Goal: Transaction & Acquisition: Purchase product/service

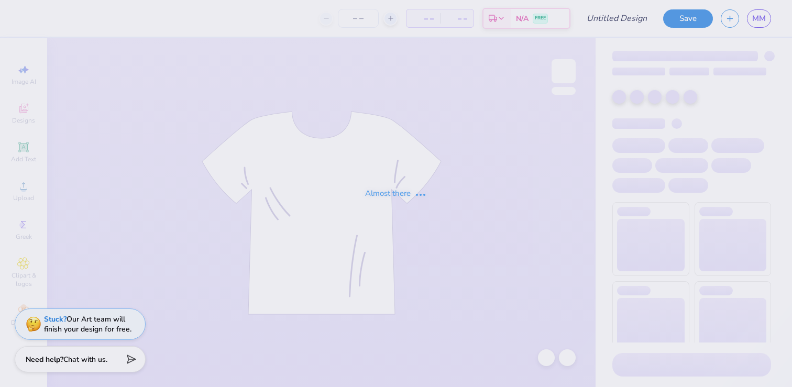
type input "moms1"
type input "100"
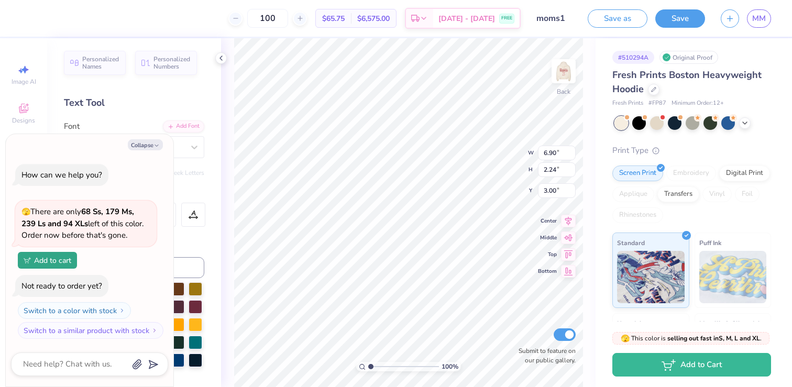
type textarea "x"
type input "6.08"
type input "1.98"
type textarea "x"
type input "6.51"
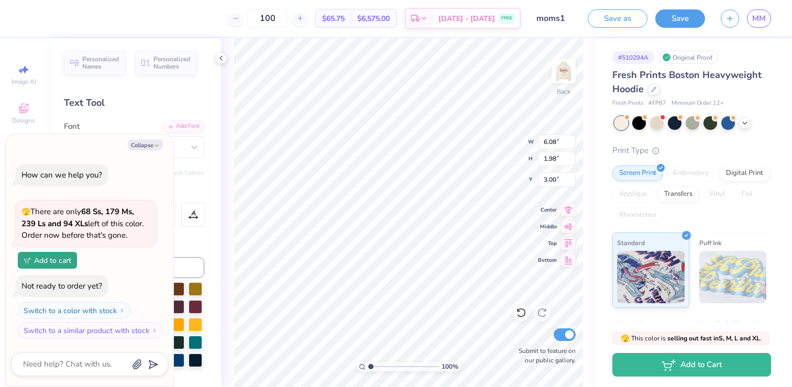
type input "2.12"
type input "3.30"
click at [566, 73] on img at bounding box center [564, 71] width 42 height 42
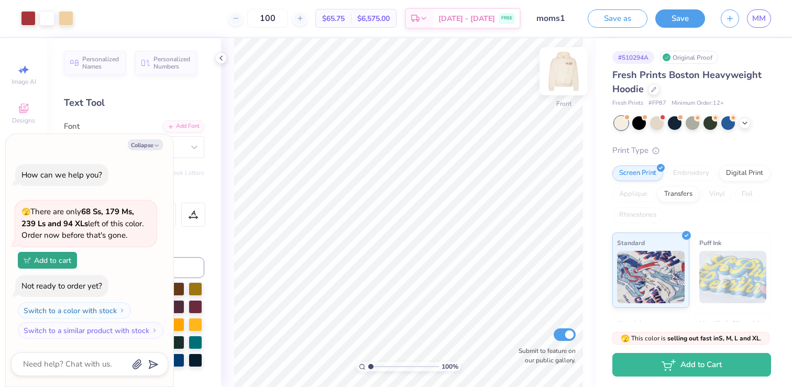
click at [566, 64] on img at bounding box center [564, 71] width 42 height 42
type textarea "x"
type input "5.66"
type input "2.25"
type textarea "x"
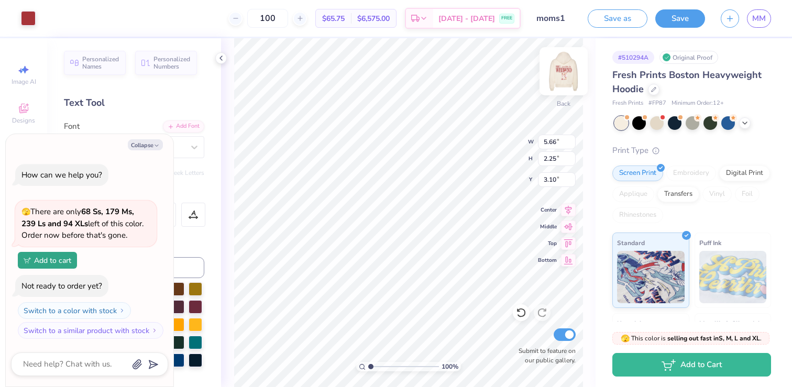
type input "3.00"
click at [151, 141] on button "Collapse" at bounding box center [145, 144] width 35 height 11
type textarea "x"
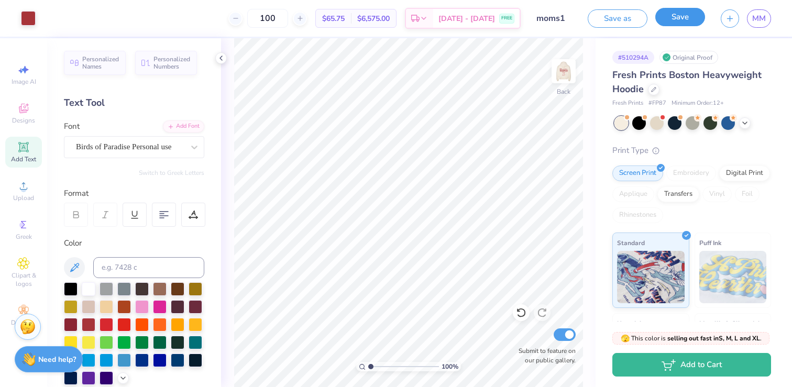
click at [679, 19] on button "Save" at bounding box center [680, 17] width 50 height 18
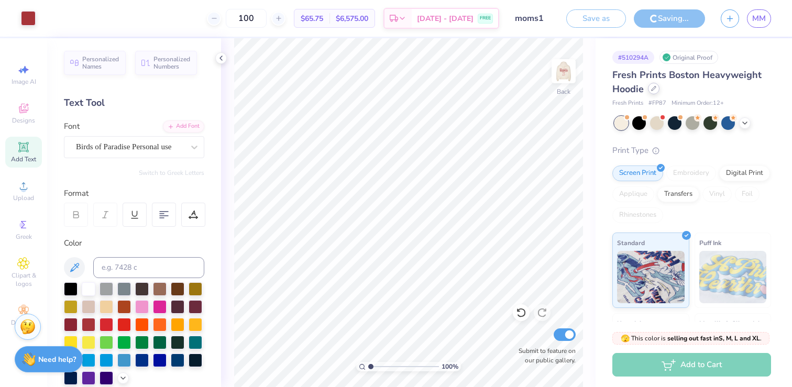
click at [653, 87] on icon at bounding box center [653, 88] width 5 height 5
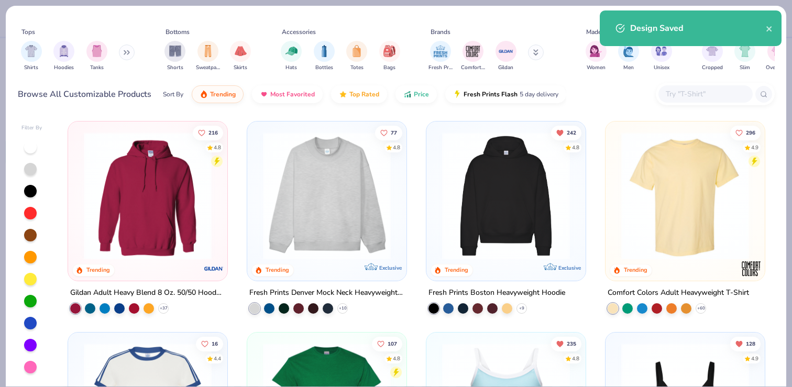
click at [156, 200] on img at bounding box center [148, 196] width 138 height 128
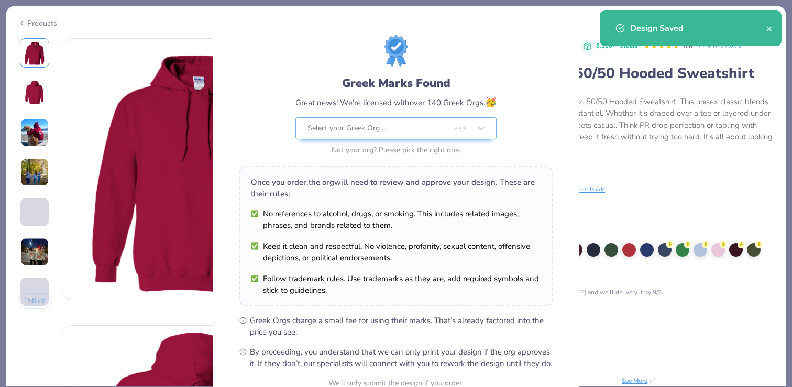
scroll to position [103, 0]
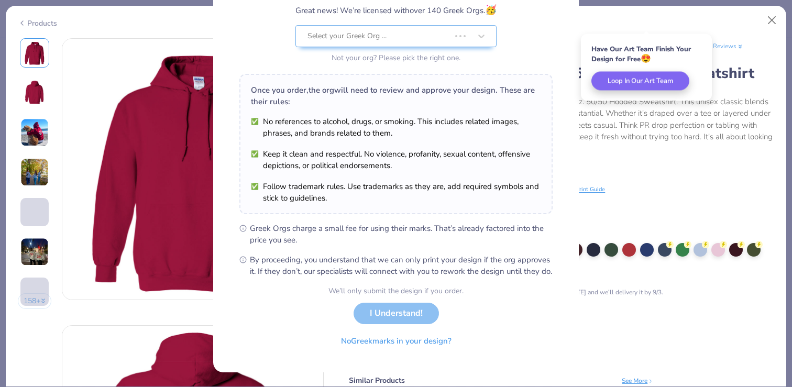
click at [401, 310] on div "We’ll only submit the design if you order. I Understand! No Greek marks in your…" at bounding box center [395, 318] width 135 height 66
click at [380, 319] on div "We’ll only submit the design if you order. I Understand! No Greek marks in your…" at bounding box center [395, 318] width 135 height 66
click at [397, 319] on div "We’ll only submit the design if you order. I Understand! No Greek marks in your…" at bounding box center [395, 318] width 135 height 66
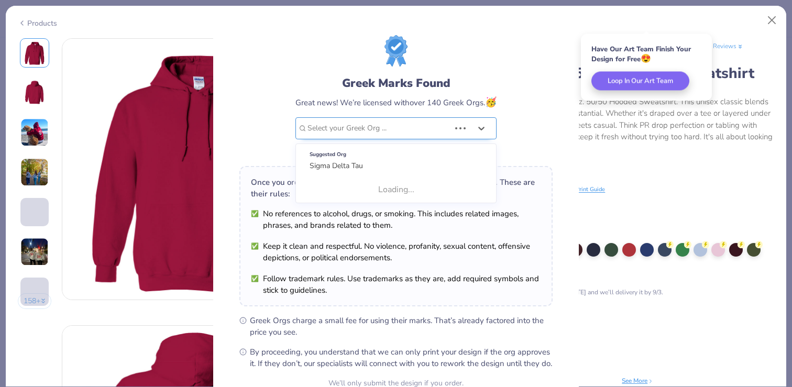
click at [445, 135] on div "Select your Greek Org ..." at bounding box center [378, 128] width 145 height 21
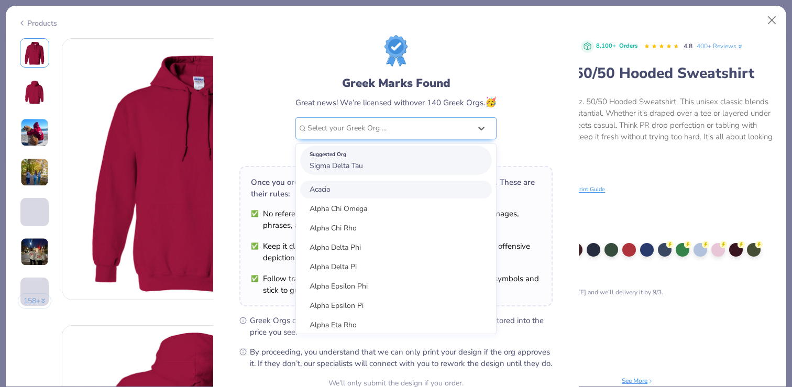
click at [412, 167] on div "Suggested Org Sigma Delta Tau" at bounding box center [396, 160] width 192 height 29
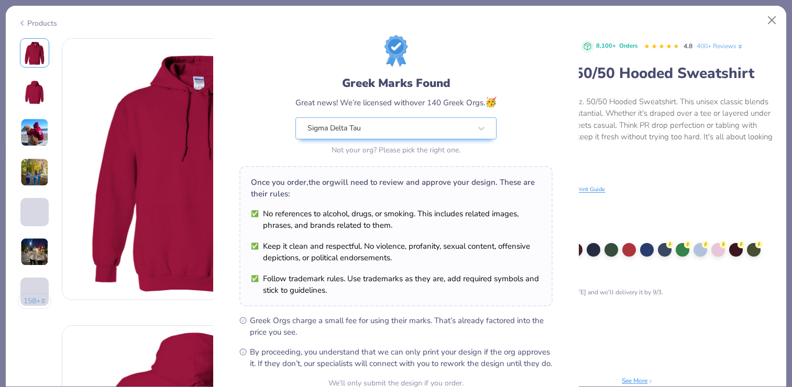
scroll to position [103, 0]
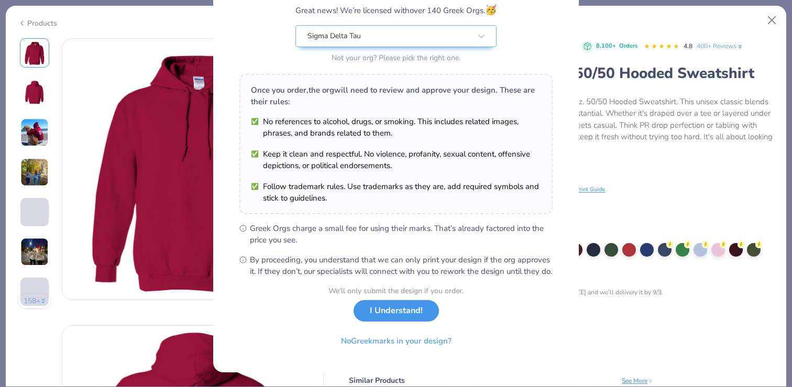
click at [399, 310] on button "I Understand!" at bounding box center [396, 310] width 85 height 21
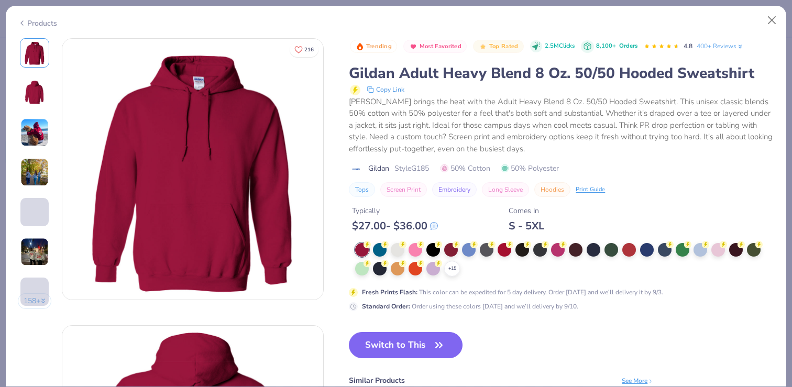
scroll to position [0, 0]
click at [450, 268] on icon at bounding box center [452, 269] width 8 height 8
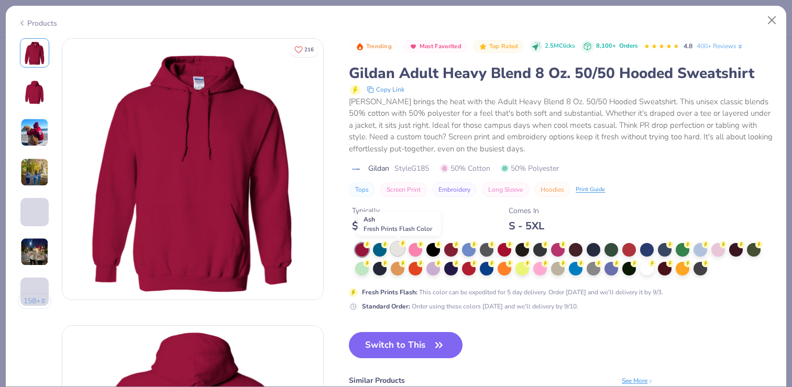
click at [397, 248] on div at bounding box center [398, 249] width 14 height 14
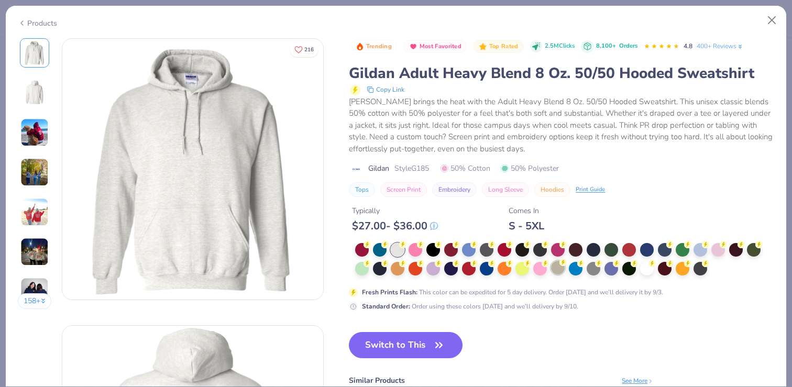
click at [557, 272] on div at bounding box center [558, 268] width 14 height 14
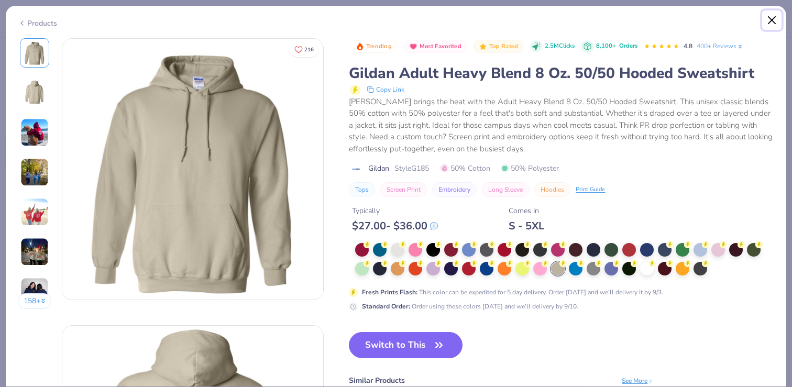
click at [777, 17] on button "Close" at bounding box center [772, 20] width 20 height 20
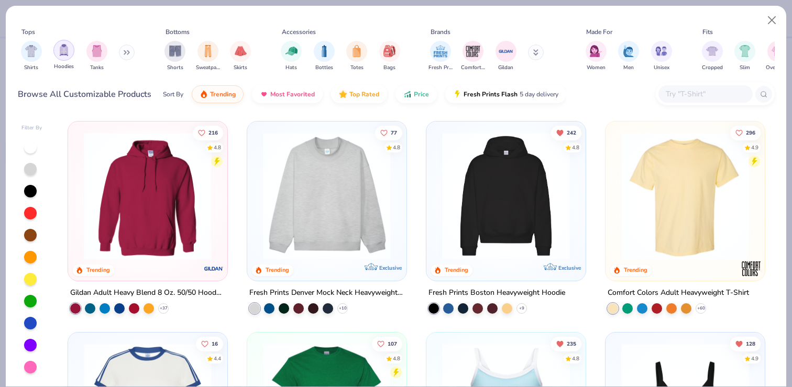
click at [58, 48] on img "filter for Hoodies" at bounding box center [64, 50] width 12 height 12
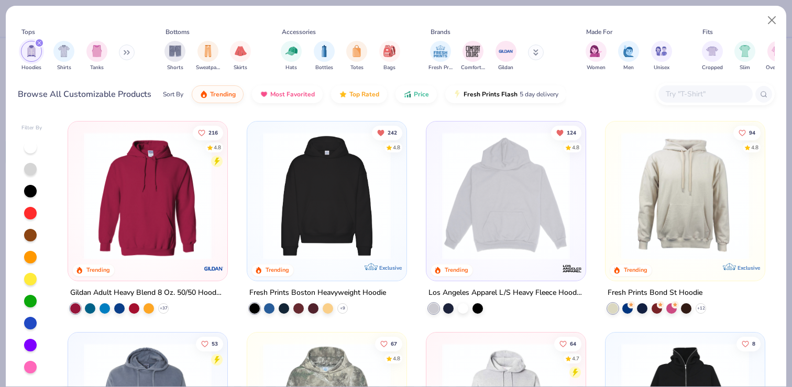
click at [706, 172] on img at bounding box center [685, 196] width 138 height 128
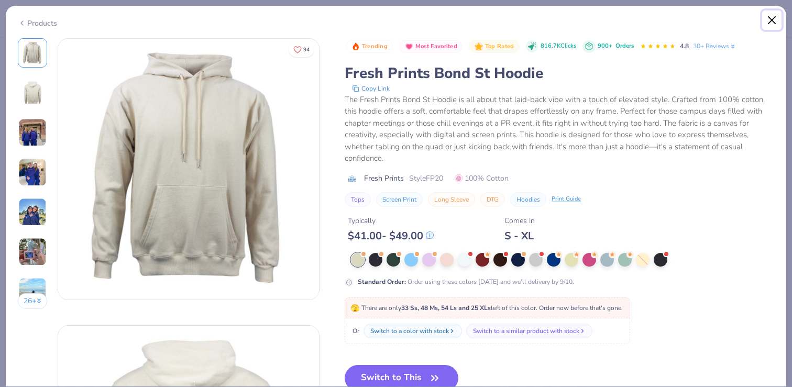
click at [776, 21] on button "Close" at bounding box center [772, 20] width 20 height 20
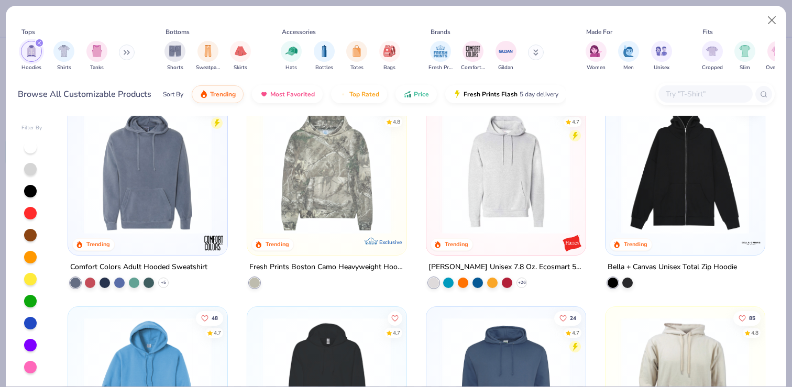
scroll to position [238, 0]
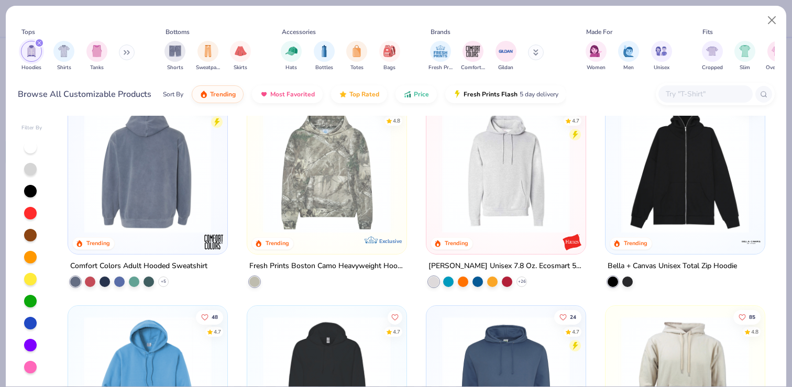
click at [128, 198] on img at bounding box center [148, 169] width 138 height 128
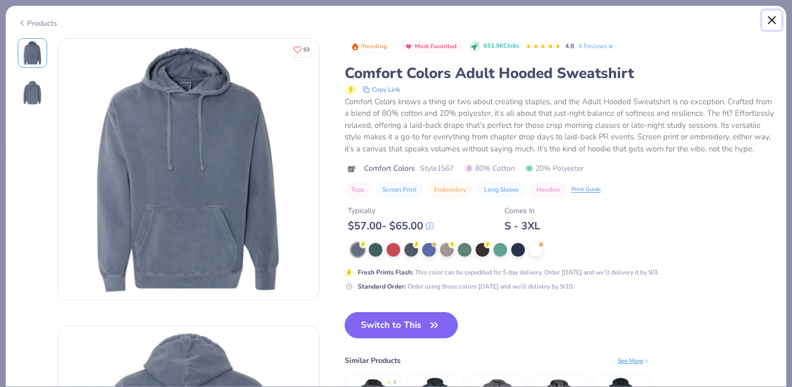
click at [768, 23] on button "Close" at bounding box center [772, 20] width 20 height 20
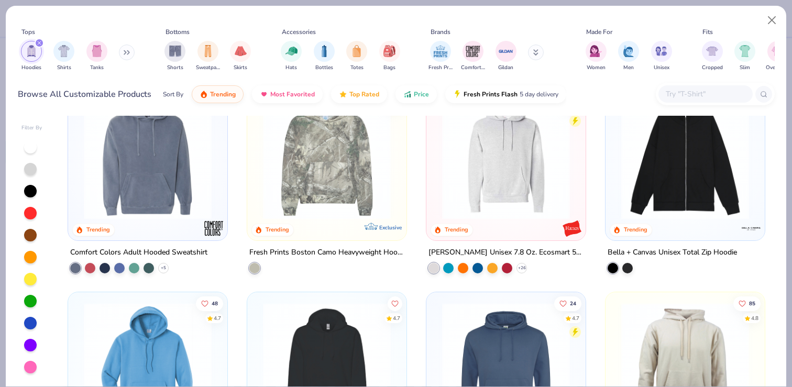
scroll to position [256, 0]
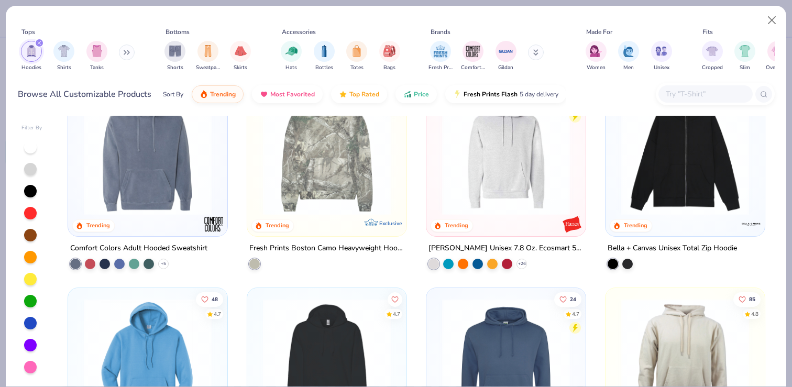
click at [500, 189] on img at bounding box center [506, 151] width 138 height 128
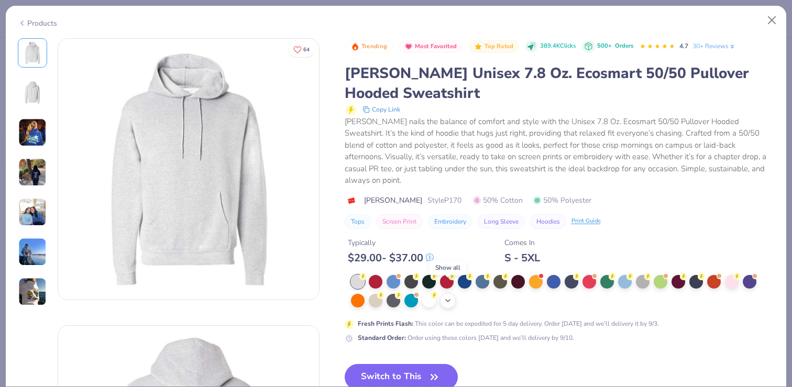
click at [446, 296] on icon at bounding box center [448, 300] width 8 height 8
click at [381, 293] on div at bounding box center [376, 300] width 14 height 14
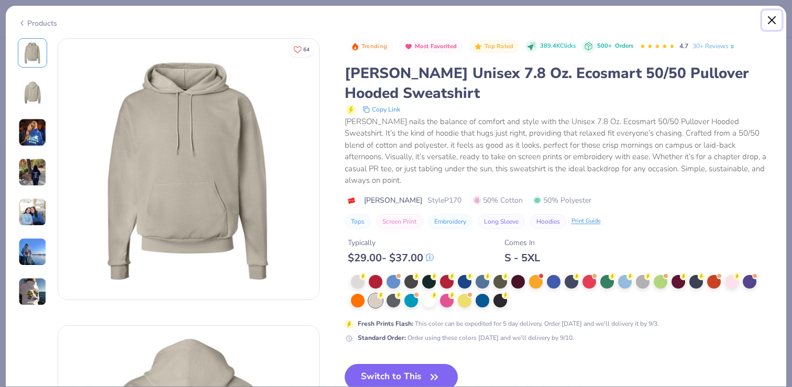
click at [772, 20] on button "Close" at bounding box center [772, 20] width 20 height 20
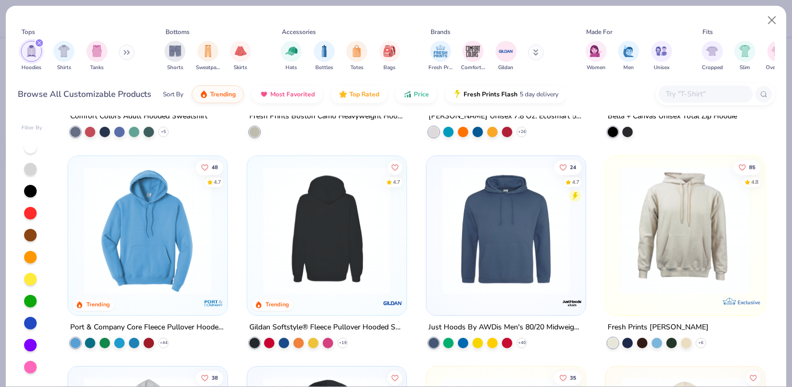
scroll to position [391, 0]
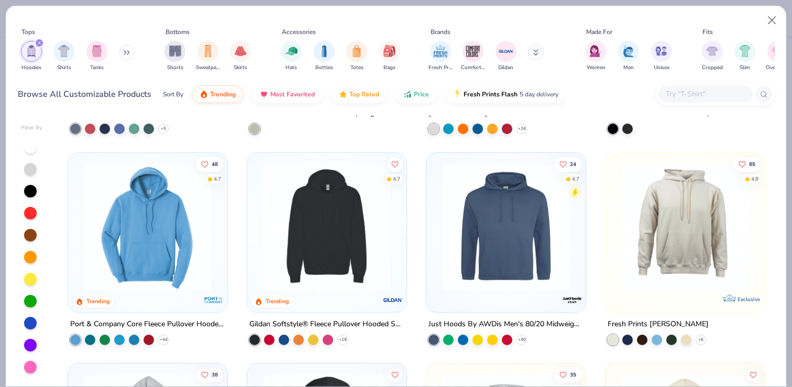
click at [337, 219] on div at bounding box center [188, 227] width 414 height 128
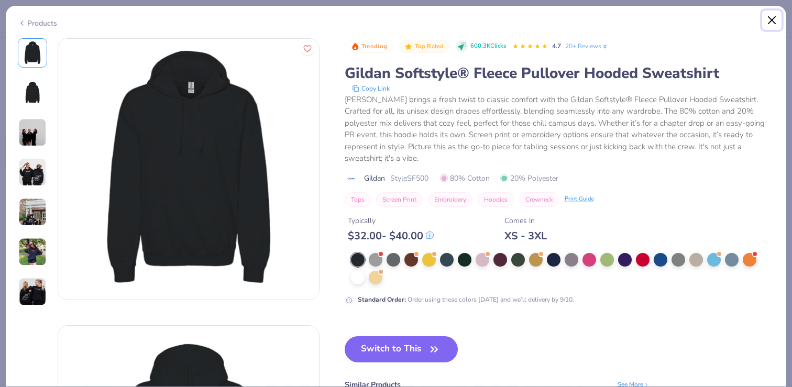
click at [767, 24] on button "Close" at bounding box center [772, 20] width 20 height 20
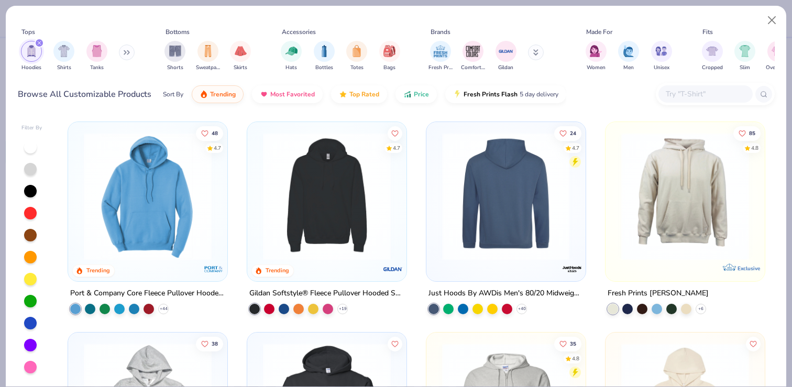
scroll to position [425, 0]
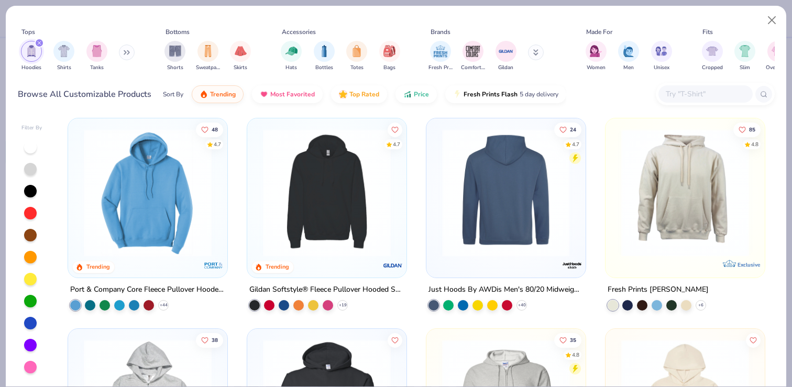
click at [679, 217] on img at bounding box center [685, 192] width 138 height 128
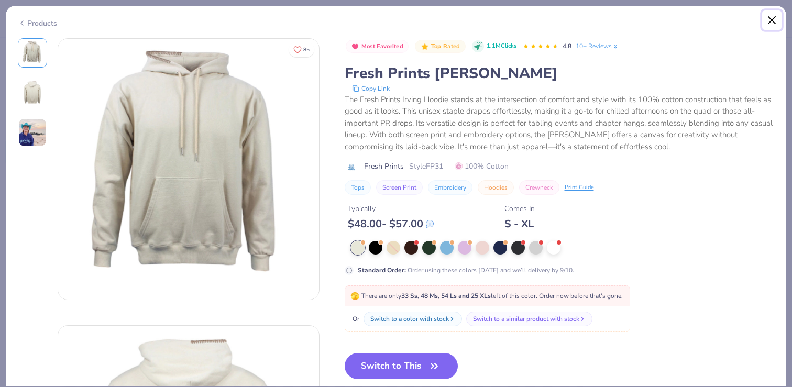
click at [770, 22] on button "Close" at bounding box center [772, 20] width 20 height 20
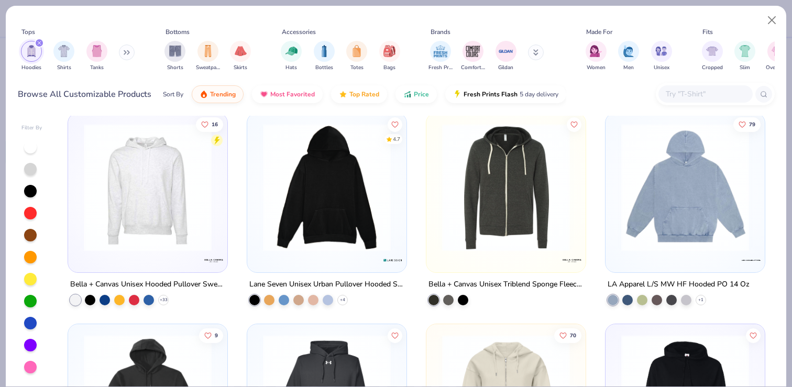
scroll to position [850, 0]
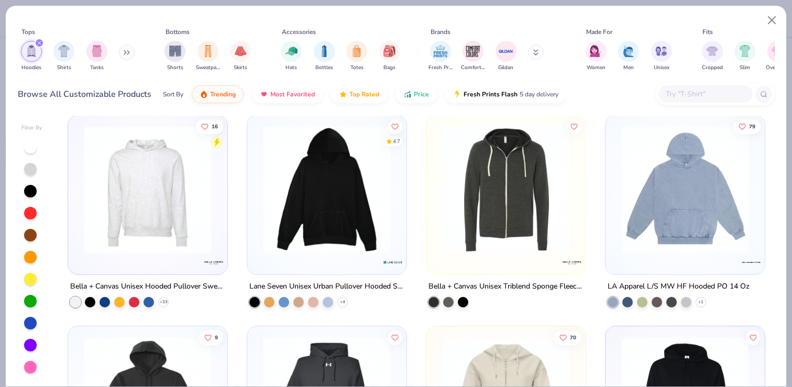
click at [157, 210] on img at bounding box center [148, 190] width 138 height 128
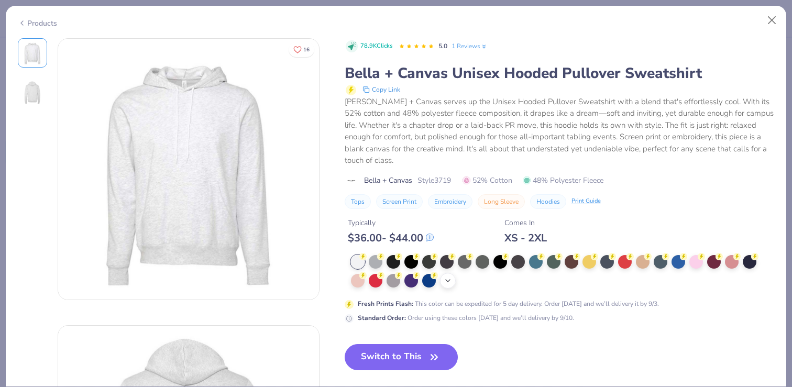
click at [446, 283] on icon at bounding box center [448, 281] width 8 height 8
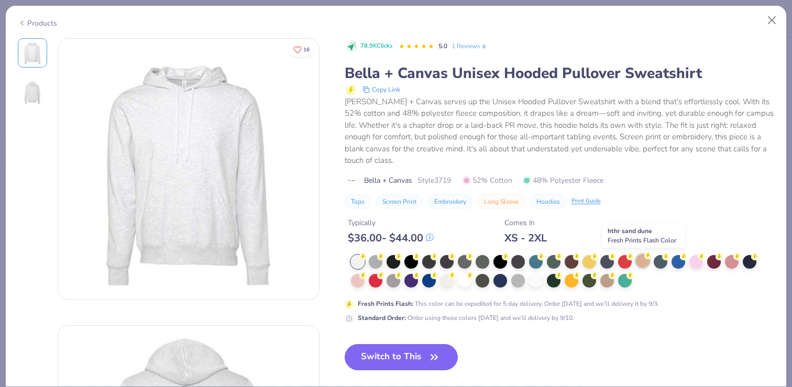
click at [643, 263] on div at bounding box center [643, 261] width 14 height 14
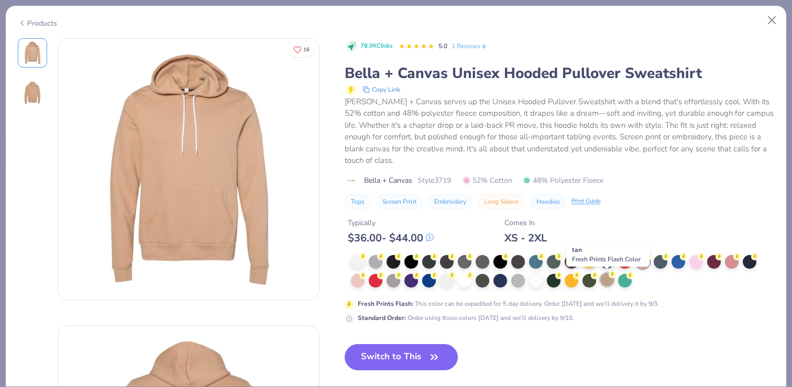
click at [609, 278] on div at bounding box center [607, 280] width 14 height 14
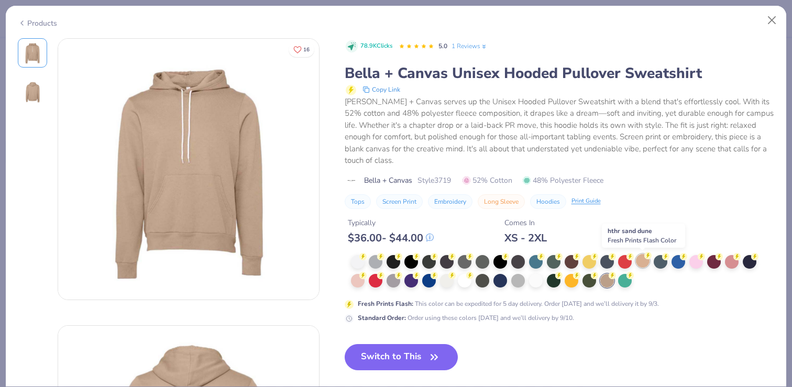
click at [643, 256] on div at bounding box center [643, 261] width 14 height 14
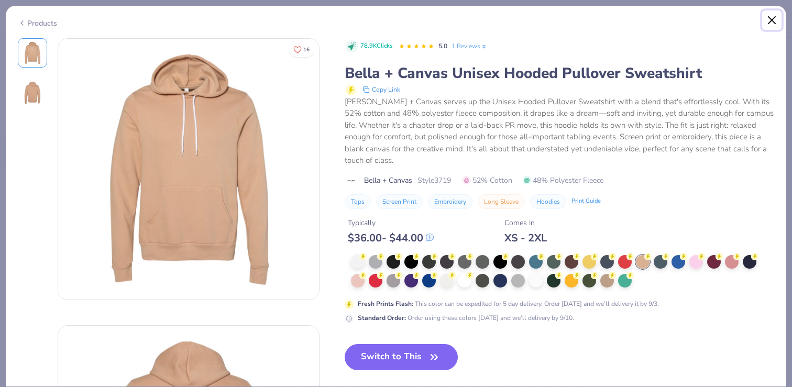
click at [772, 21] on button "Close" at bounding box center [772, 20] width 20 height 20
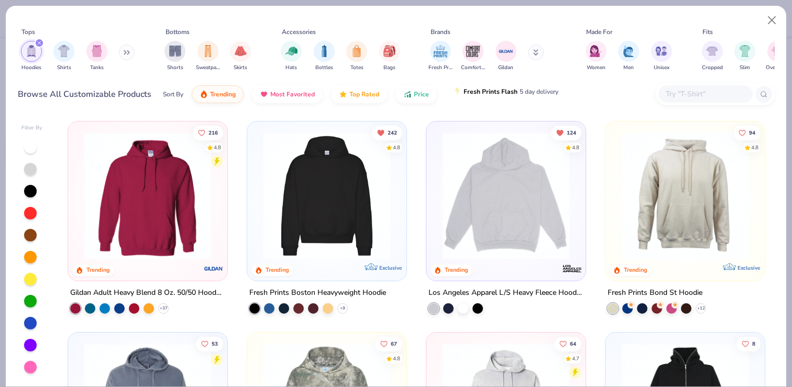
click at [535, 94] on span "5 day delivery" at bounding box center [539, 92] width 39 height 12
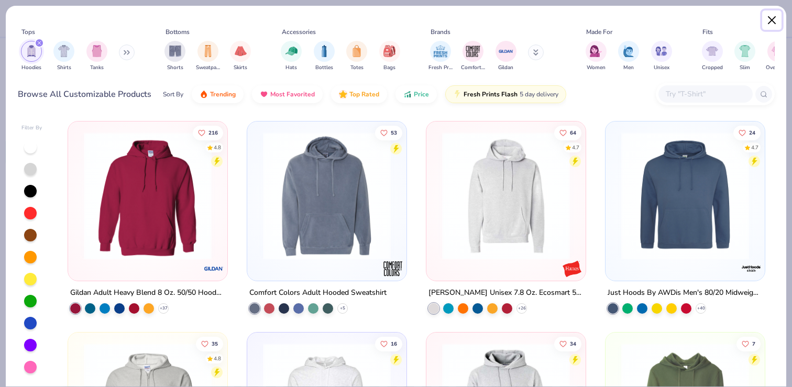
click at [768, 19] on button "Close" at bounding box center [772, 20] width 20 height 20
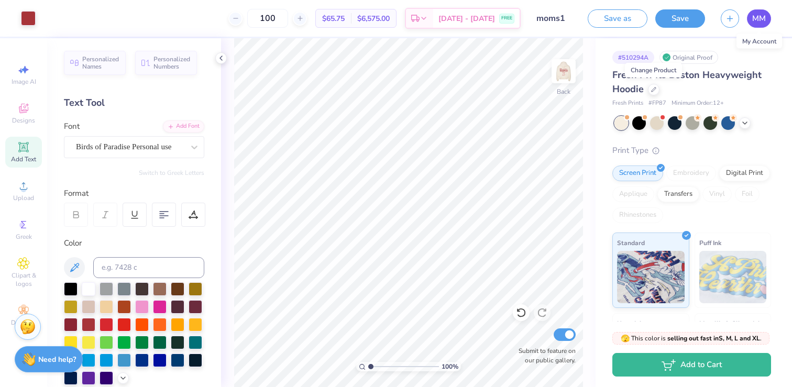
click at [765, 16] on span "MM" at bounding box center [759, 19] width 14 height 12
